Goal: Task Accomplishment & Management: Manage account settings

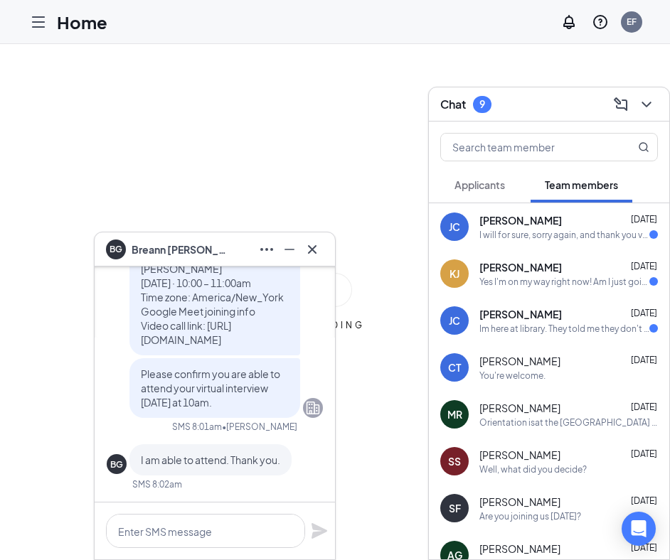
click at [650, 100] on icon "ChevronDown" at bounding box center [646, 104] width 17 height 17
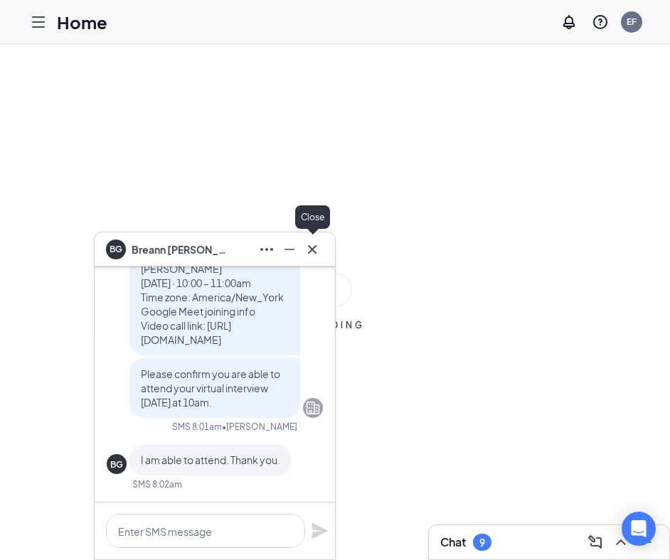
click at [313, 247] on icon "Cross" at bounding box center [312, 249] width 9 height 9
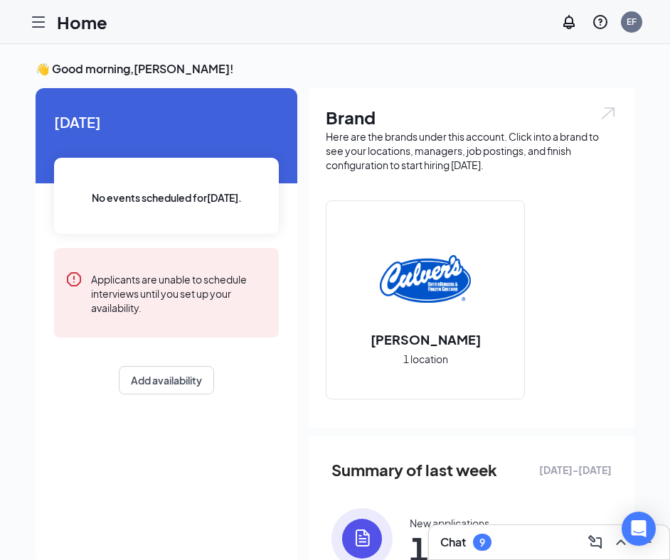
click at [39, 22] on icon "Hamburger" at bounding box center [38, 22] width 11 height 10
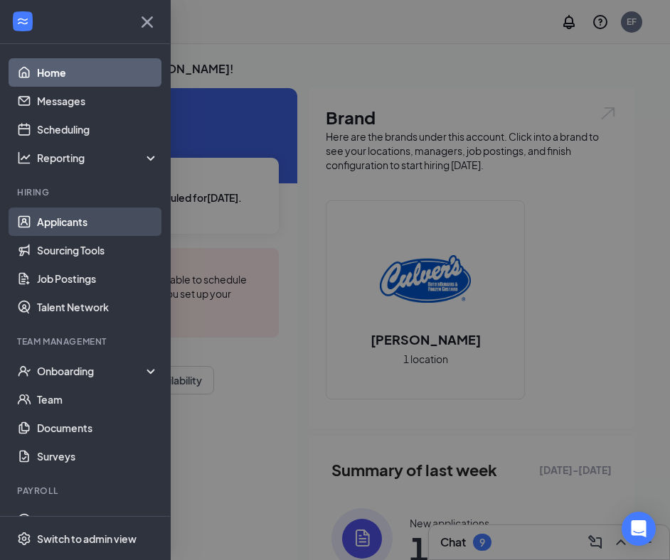
click at [70, 218] on link "Applicants" at bounding box center [98, 222] width 122 height 28
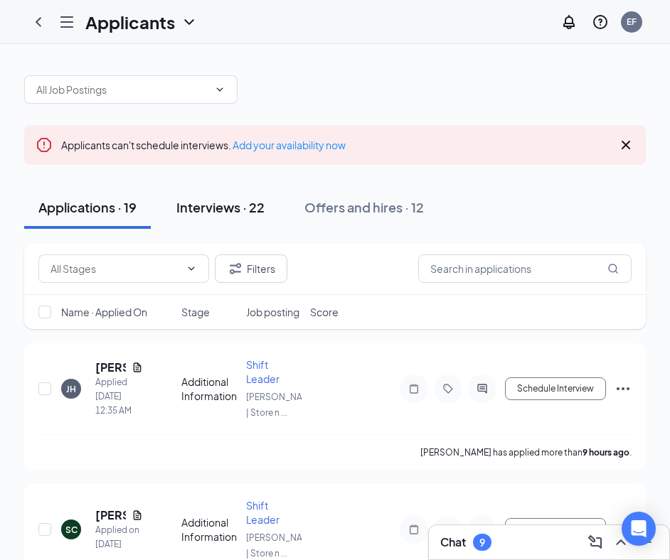
click at [232, 198] on button "Interviews · 22" at bounding box center [220, 207] width 117 height 43
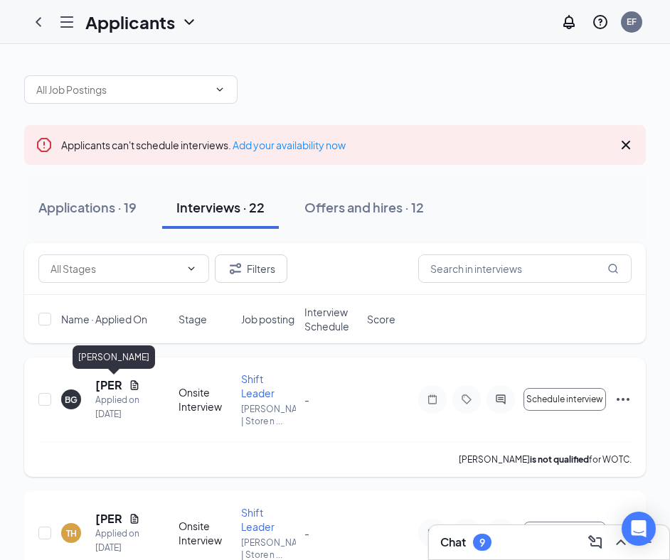
click at [106, 383] on h5 "[PERSON_NAME]" at bounding box center [109, 386] width 28 height 16
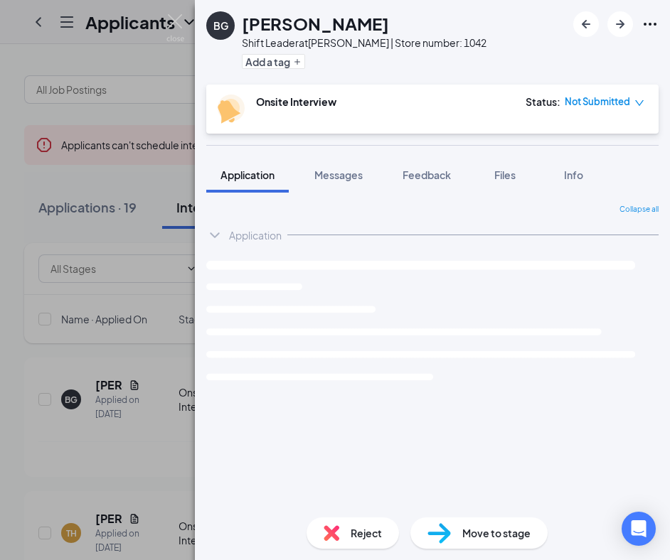
click at [658, 31] on icon "Ellipses" at bounding box center [649, 24] width 17 height 17
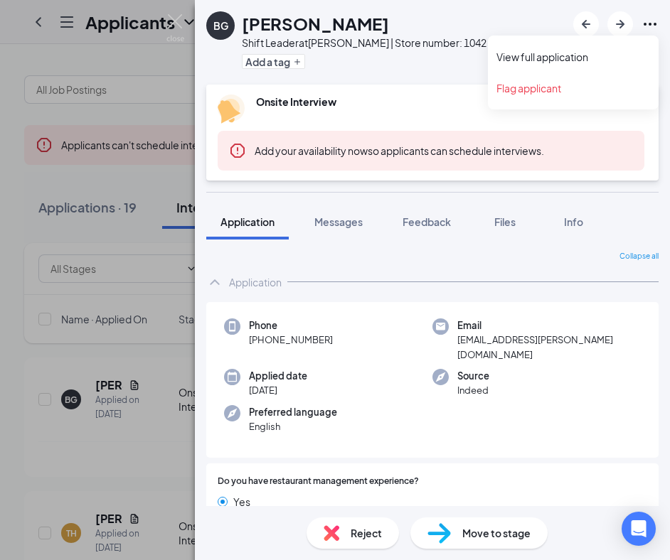
click at [651, 23] on icon "Ellipses" at bounding box center [649, 24] width 17 height 17
click at [629, 50] on link "View full application" at bounding box center [573, 57] width 154 height 14
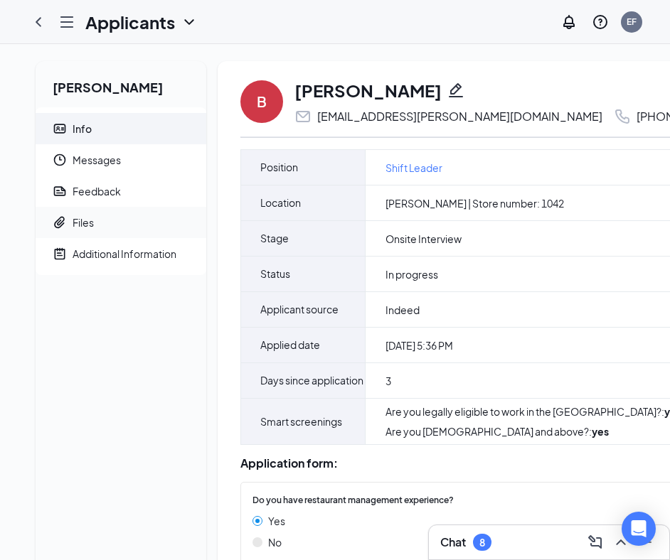
click at [78, 229] on div "Files" at bounding box center [83, 222] width 21 height 14
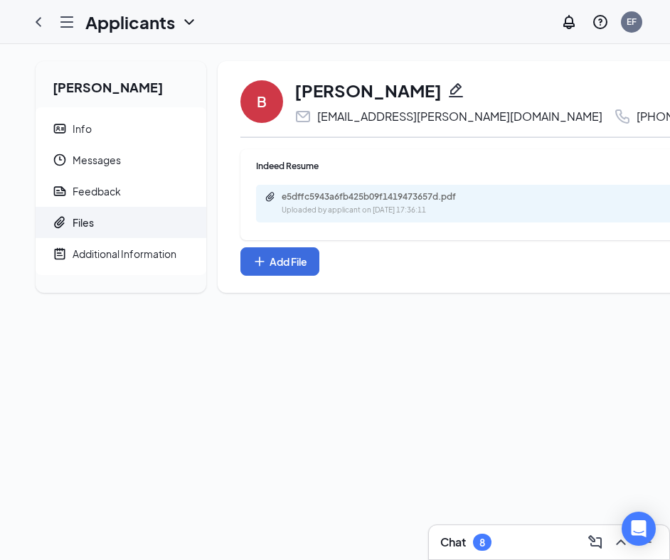
click at [322, 193] on div "e5dffc5943a6fb425b09f1419473657d.pdf" at bounding box center [381, 196] width 199 height 11
